Goal: Information Seeking & Learning: Learn about a topic

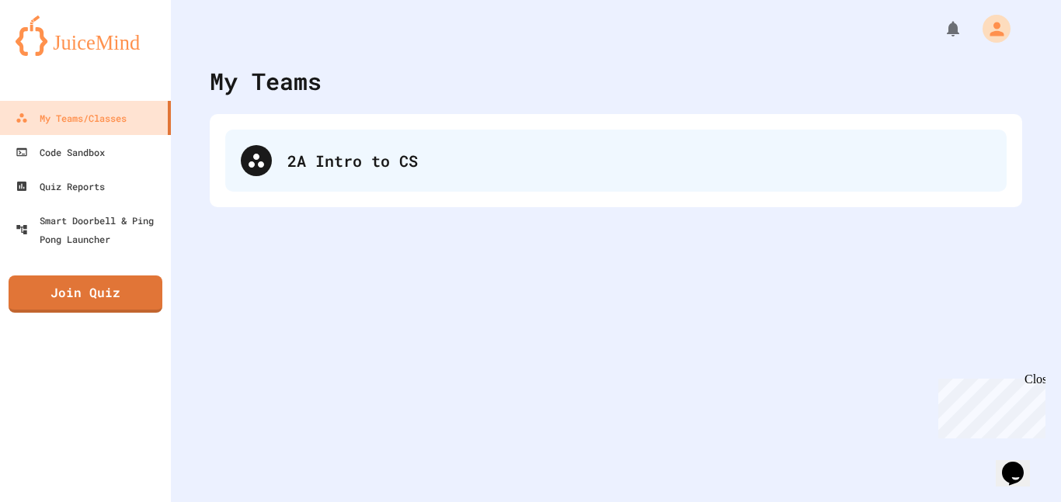
click at [411, 146] on div "2A Intro to CS" at bounding box center [615, 161] width 781 height 62
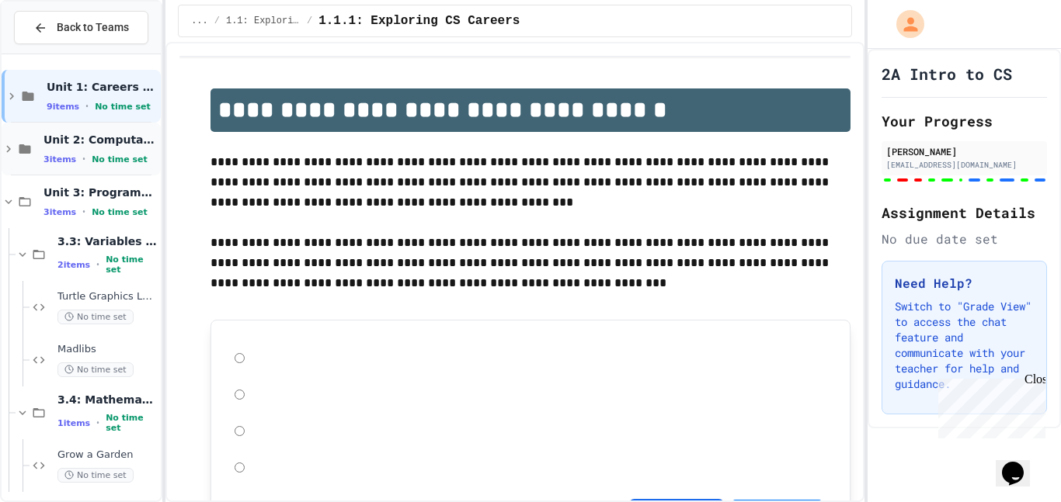
click at [121, 151] on div "Unit 2: Computational Thinking & Problem-Solving 3 items • No time set" at bounding box center [100, 149] width 114 height 33
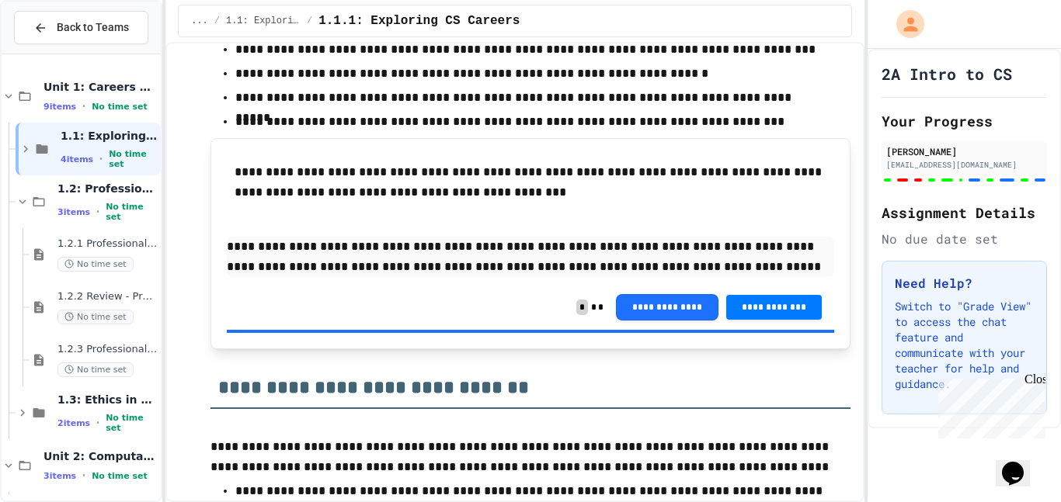
scroll to position [4800, 0]
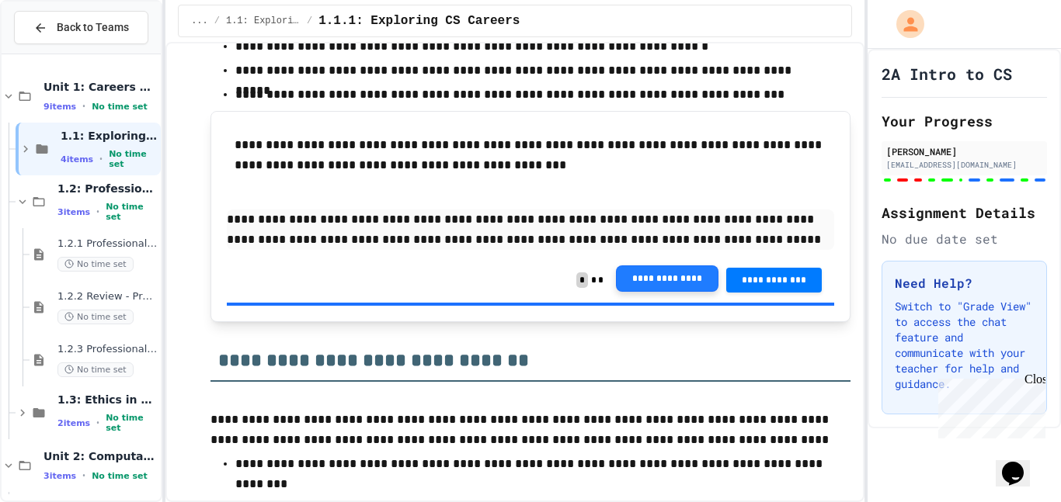
click at [686, 281] on button "**********" at bounding box center [667, 279] width 102 height 26
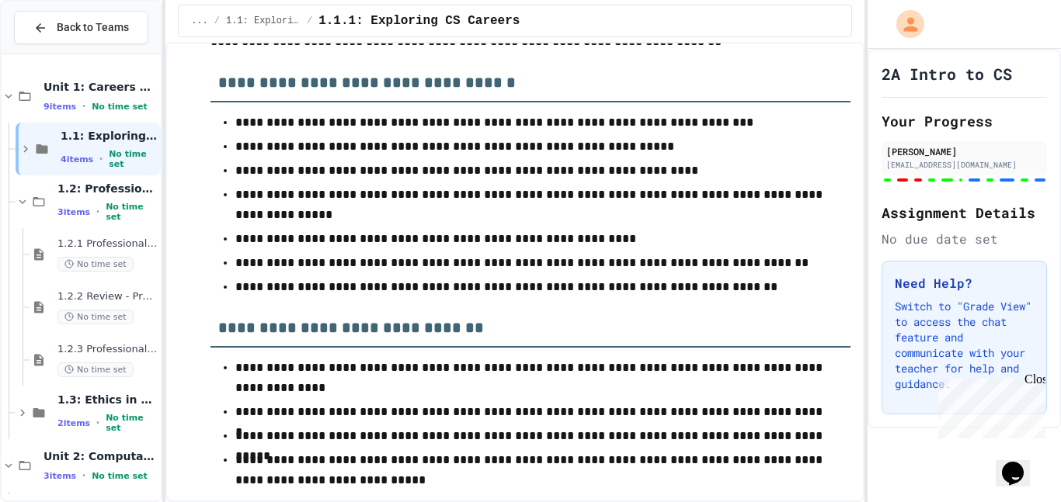
scroll to position [6438, 0]
click at [113, 196] on span "1.2: Professional Communication" at bounding box center [107, 189] width 100 height 14
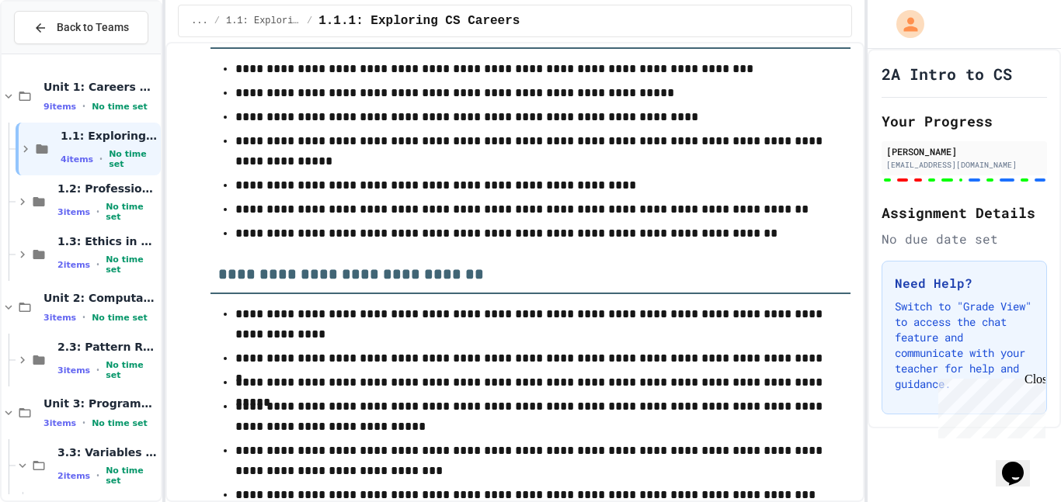
scroll to position [6504, 0]
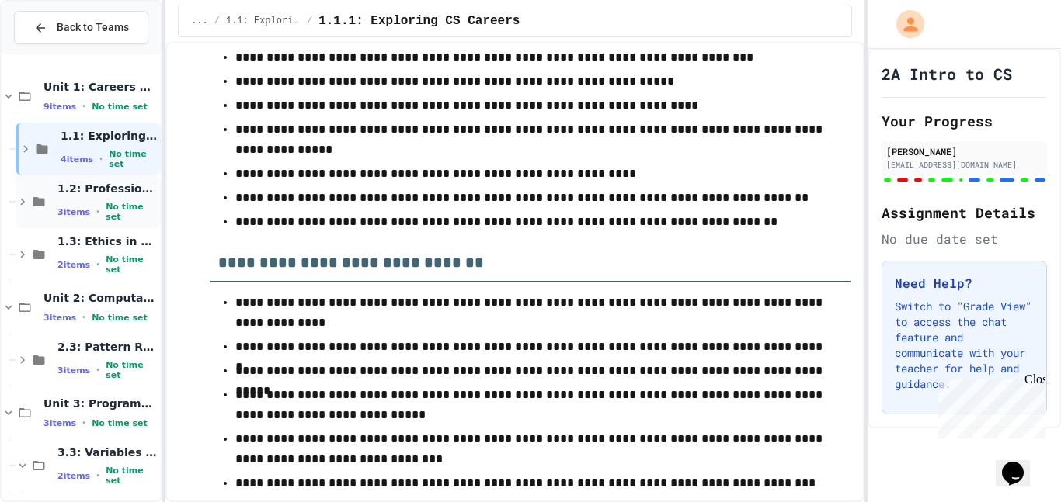
click at [96, 193] on span "1.2: Professional Communication" at bounding box center [107, 189] width 100 height 14
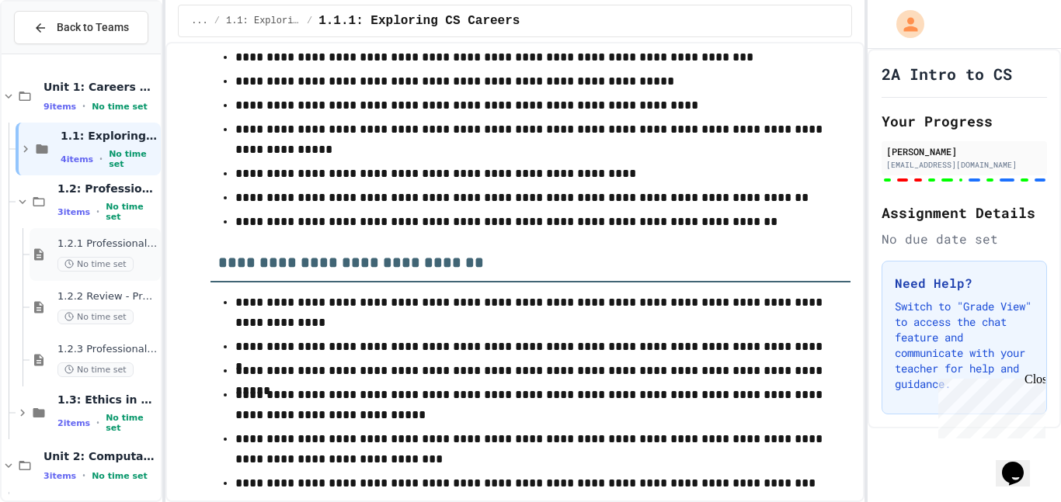
click at [99, 245] on span "1.2.1 Professional Communication" at bounding box center [107, 244] width 100 height 13
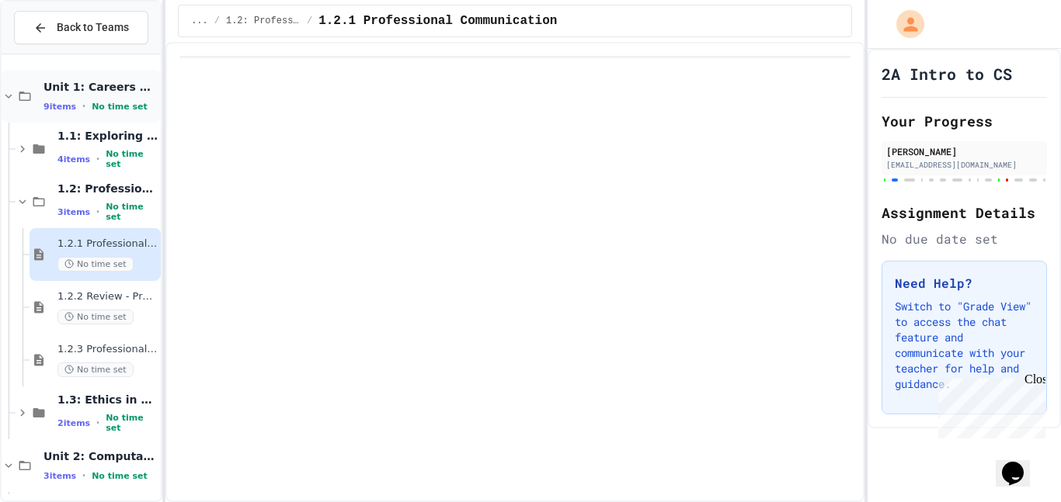
click at [97, 82] on span "Unit 1: Careers & Professionalism" at bounding box center [100, 87] width 114 height 14
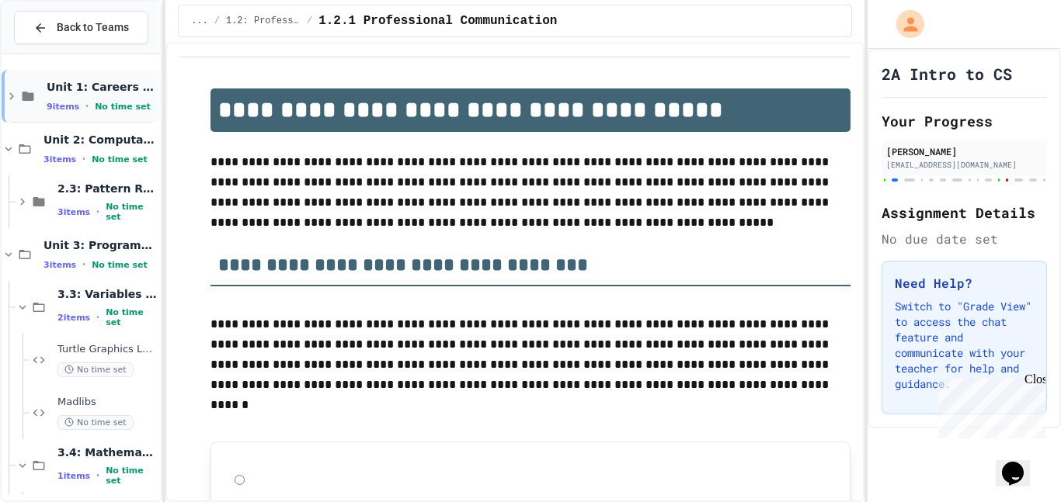
click at [134, 110] on span "No time set" at bounding box center [123, 107] width 56 height 10
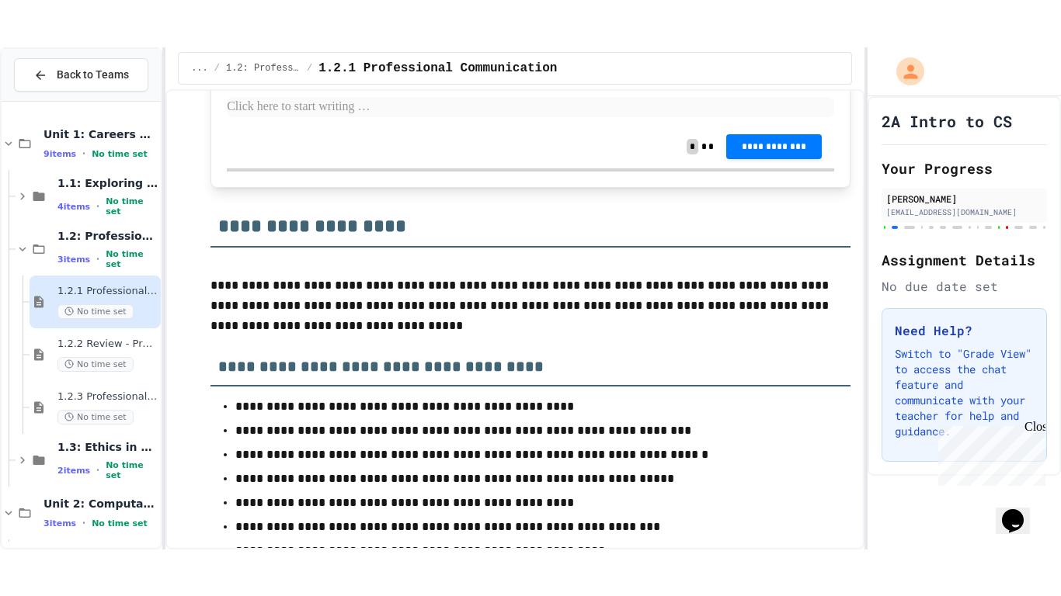
scroll to position [2003, 0]
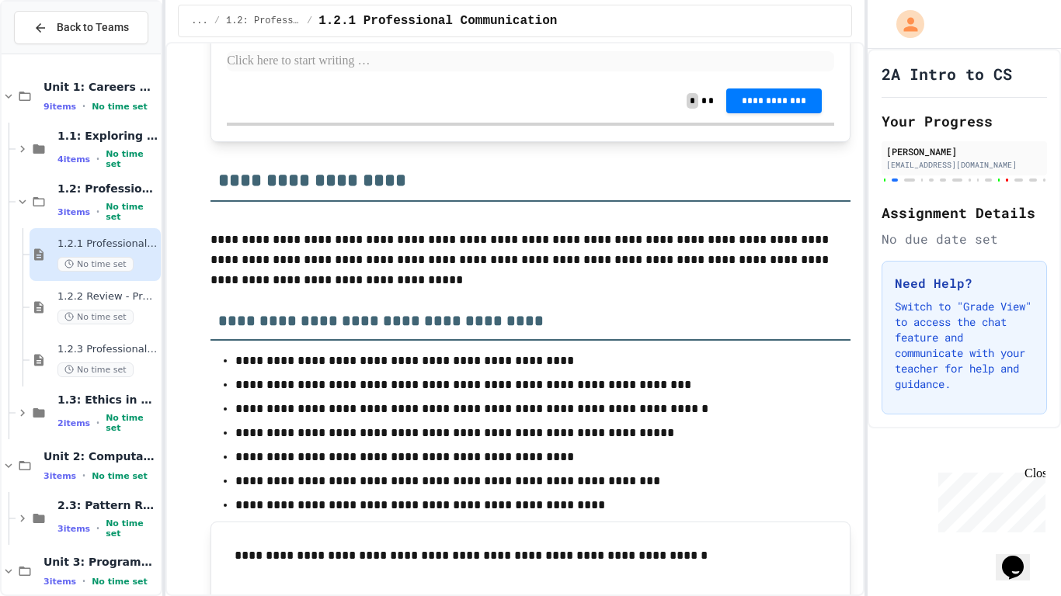
click at [433, 71] on p at bounding box center [530, 61] width 607 height 20
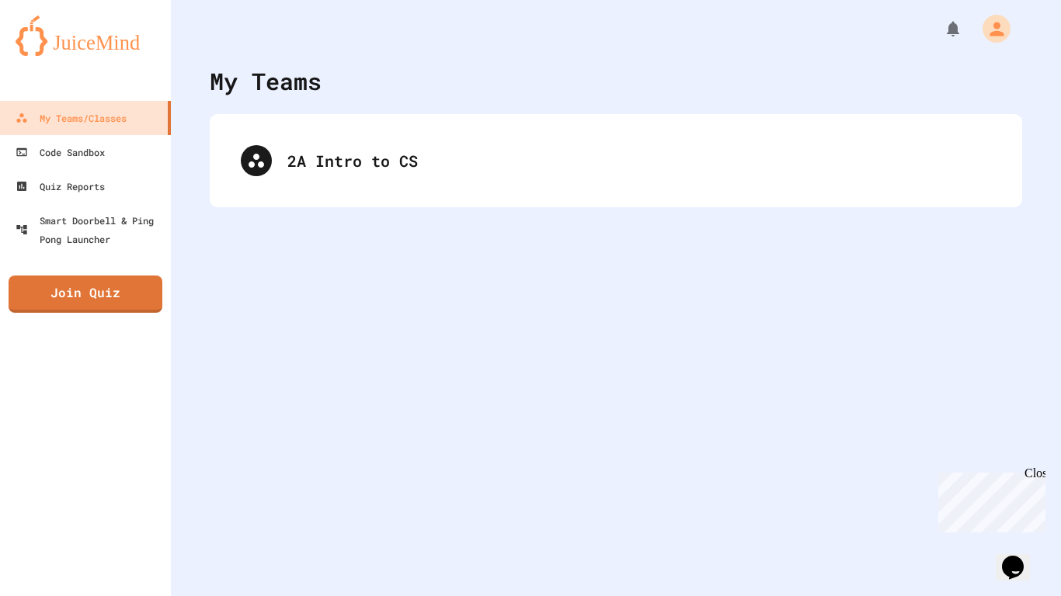
click at [207, 161] on div "My Teams 2A Intro to CS" at bounding box center [616, 298] width 890 height 596
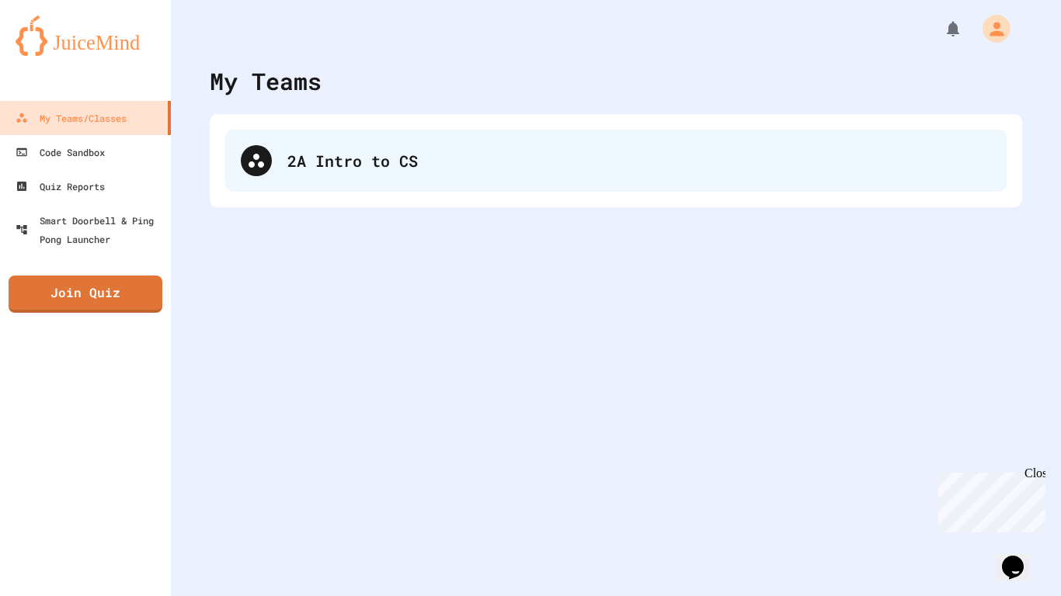
click at [329, 174] on div "2A Intro to CS" at bounding box center [615, 161] width 781 height 62
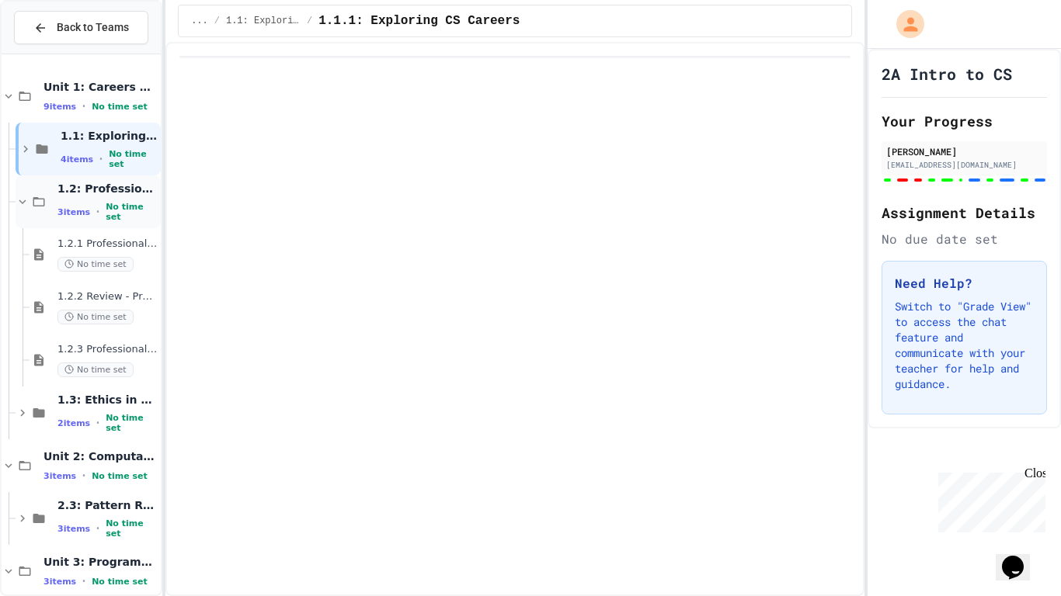
click at [93, 191] on span "1.2: Professional Communication" at bounding box center [107, 189] width 100 height 14
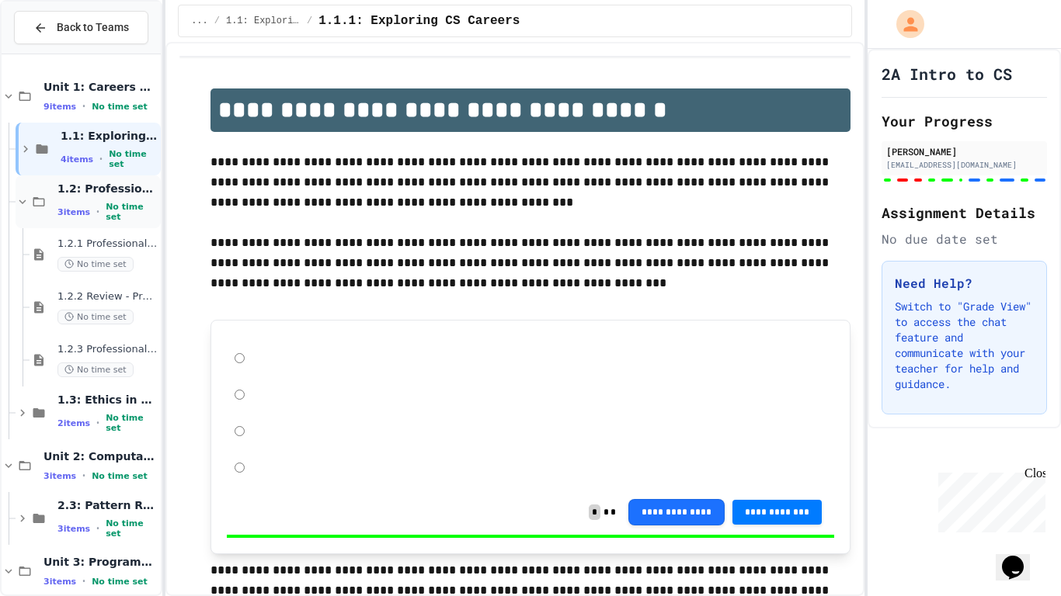
click at [95, 192] on span "1.2: Professional Communication" at bounding box center [107, 189] width 100 height 14
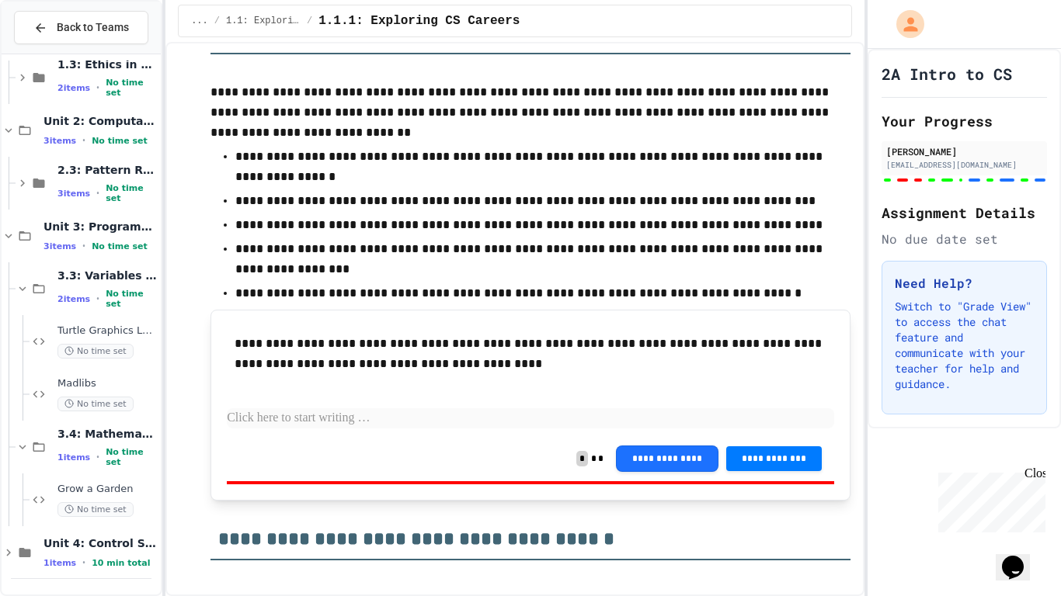
scroll to position [686, 0]
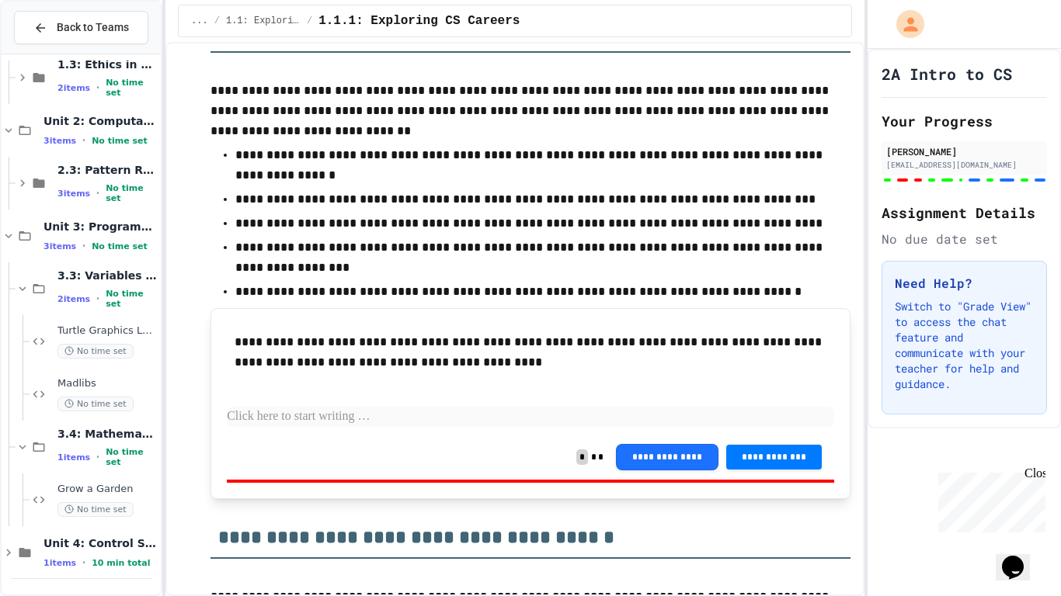
click at [302, 413] on p at bounding box center [530, 417] width 607 height 20
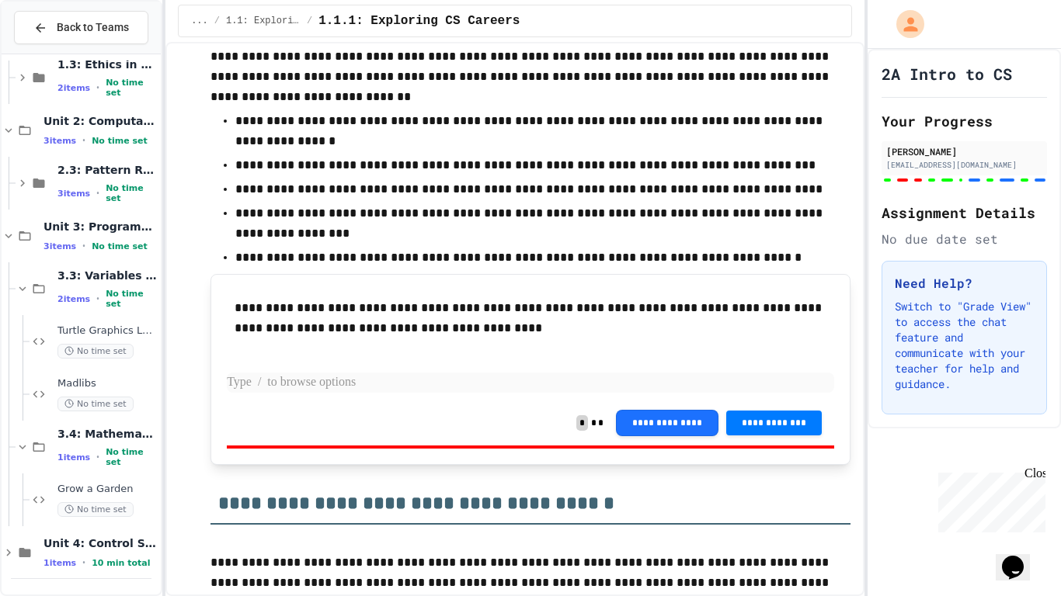
scroll to position [716, 0]
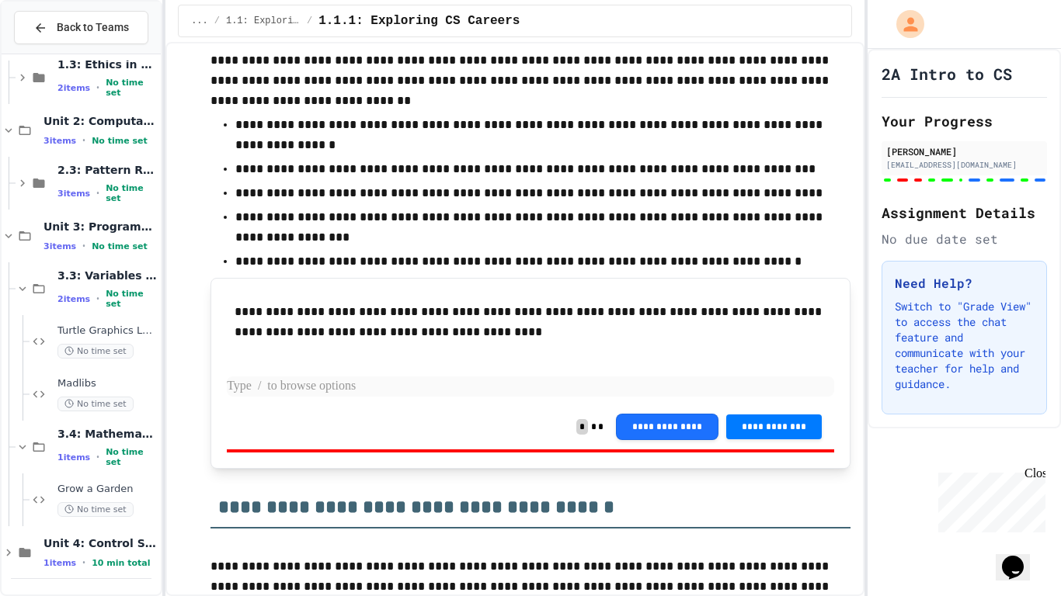
click at [837, 233] on ul "**********" at bounding box center [530, 192] width 640 height 159
click at [470, 381] on p at bounding box center [530, 387] width 607 height 20
